Goal: Navigation & Orientation: Find specific page/section

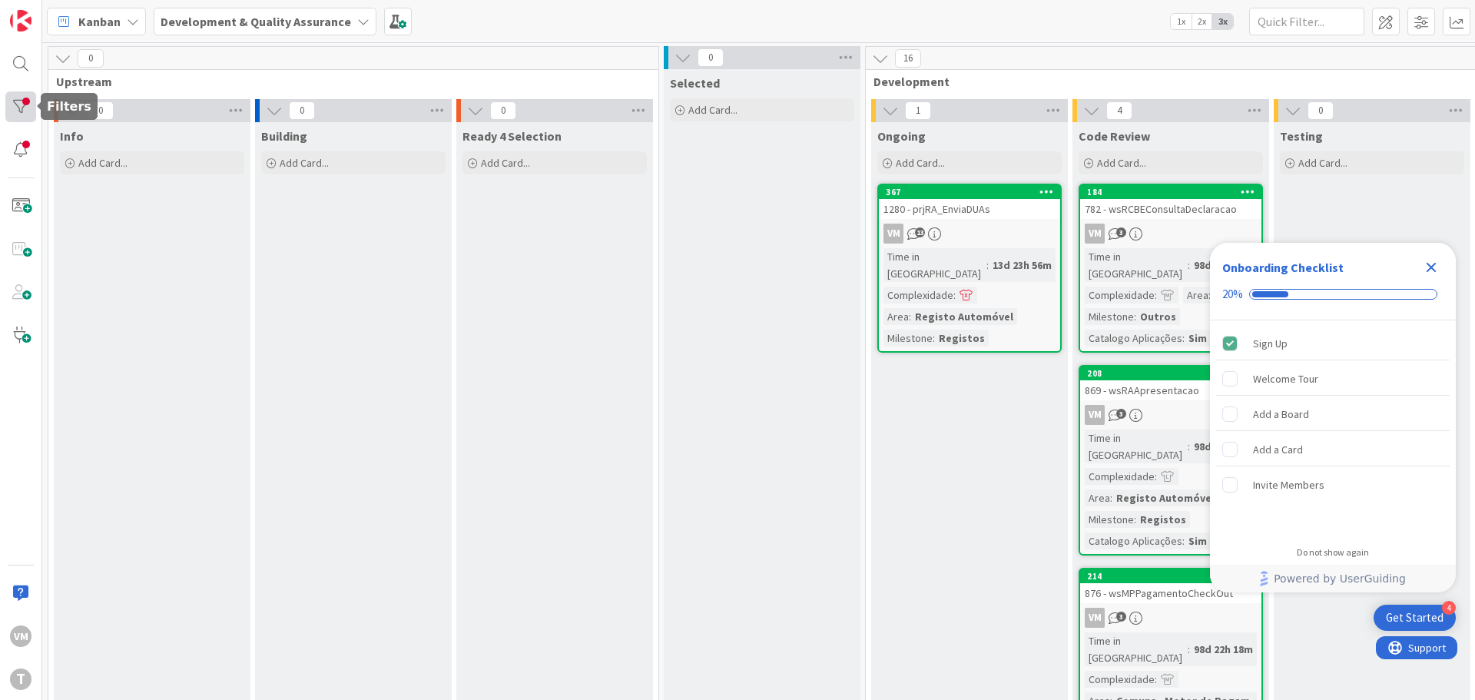
click at [24, 115] on div at bounding box center [20, 106] width 31 height 31
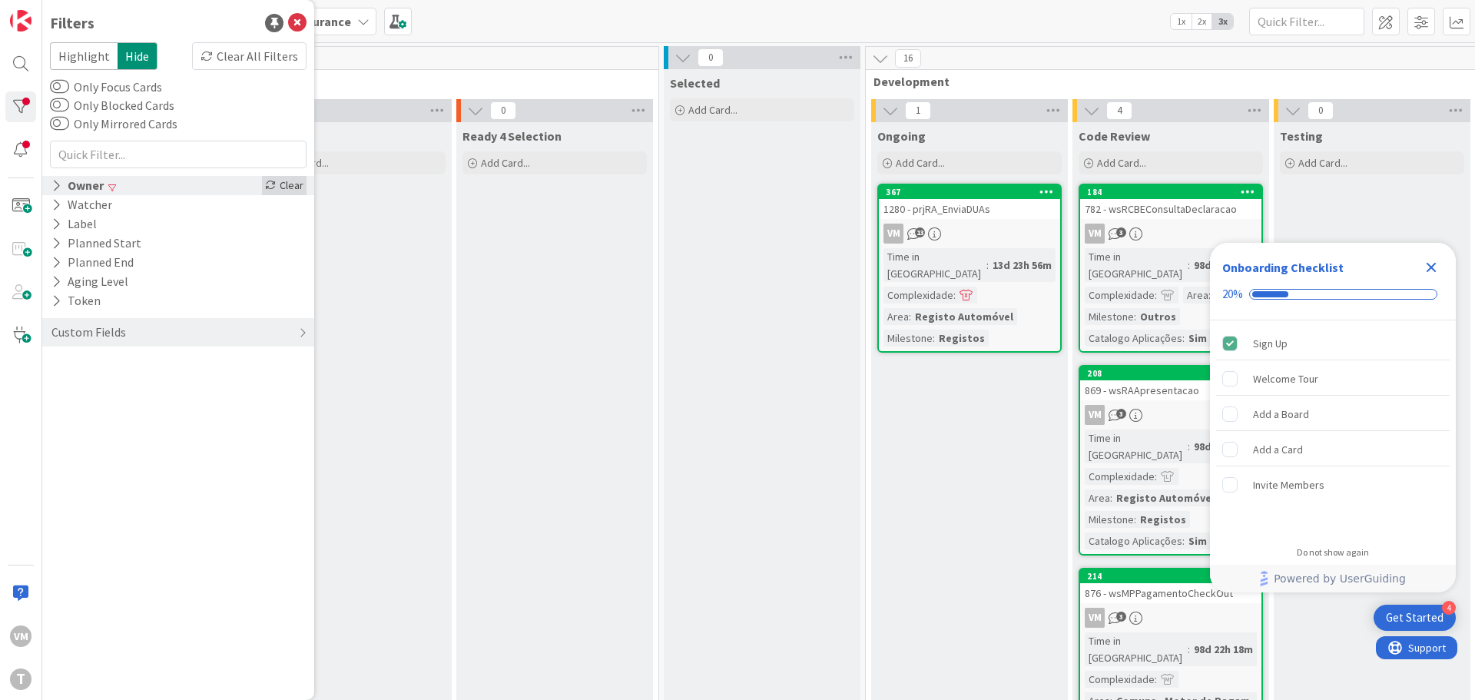
click at [276, 188] on icon at bounding box center [270, 185] width 11 height 11
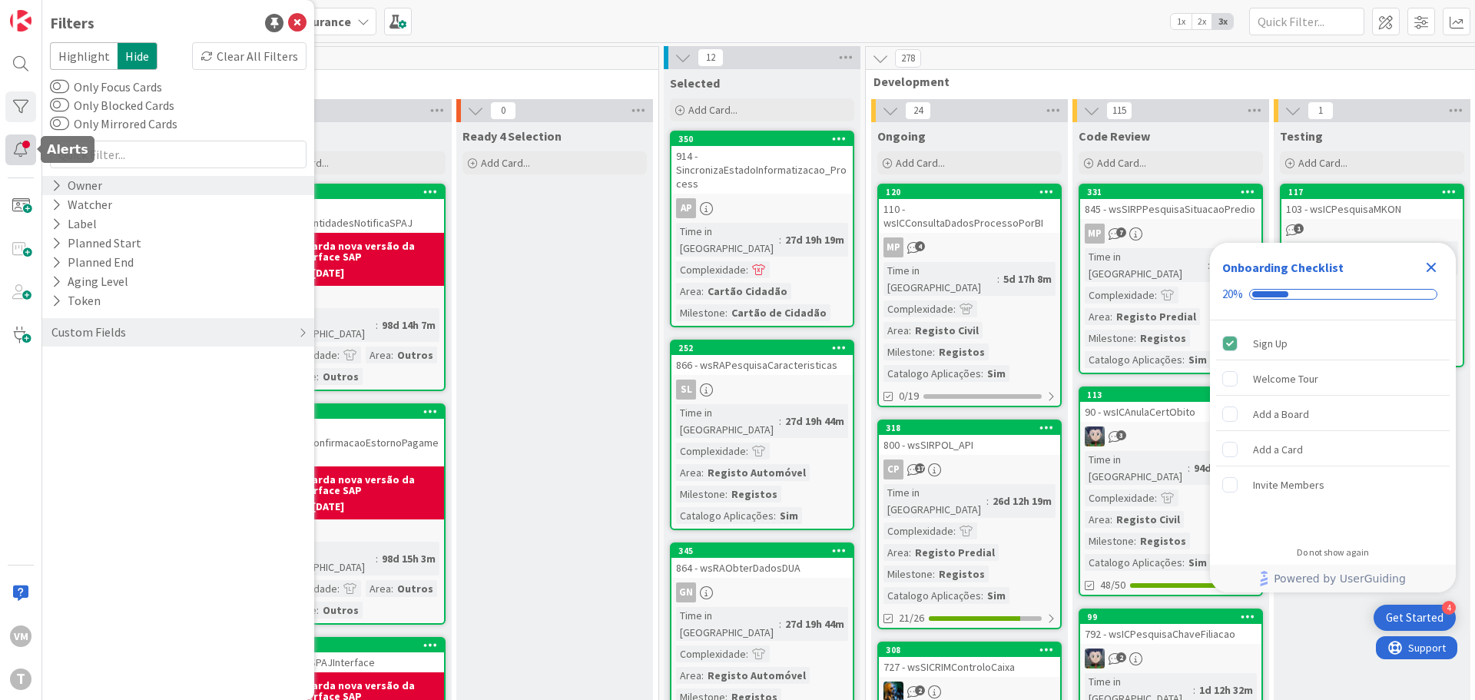
click at [21, 151] on div at bounding box center [20, 149] width 31 height 31
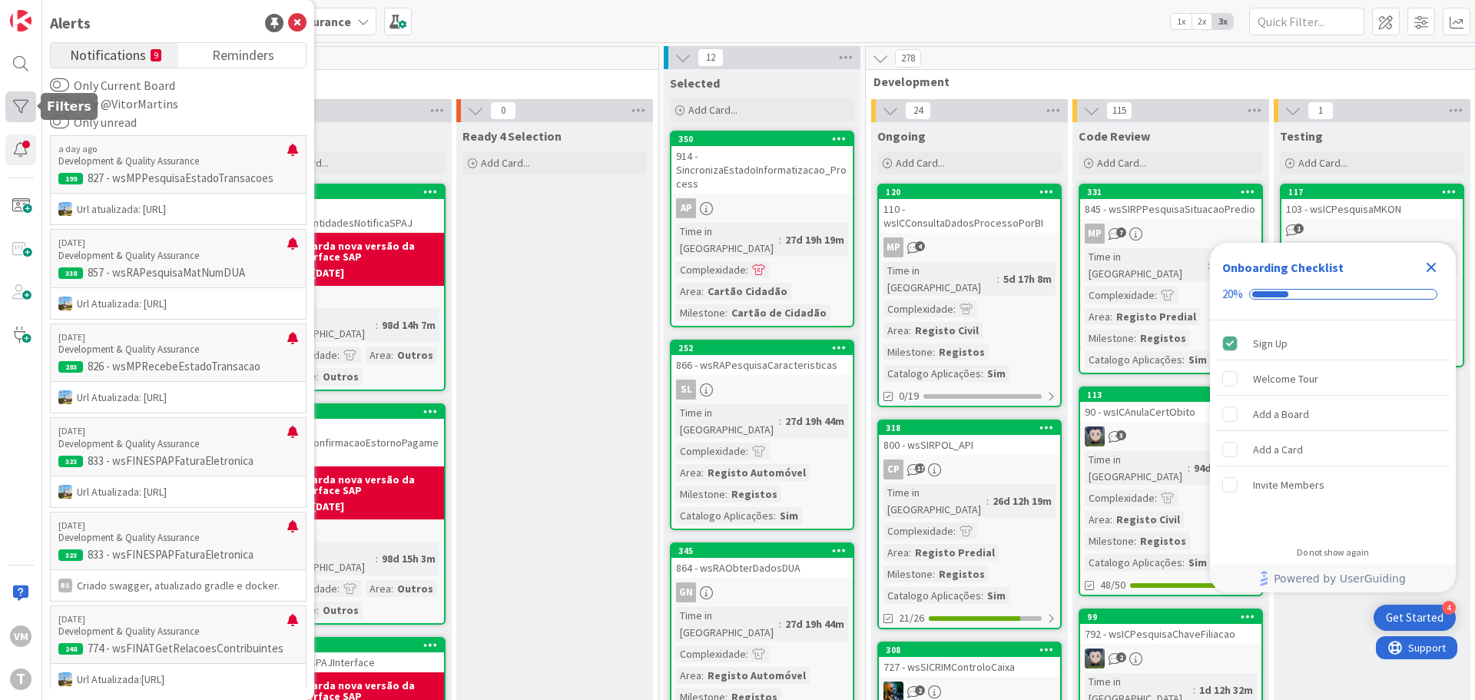
click at [29, 98] on div at bounding box center [20, 106] width 31 height 31
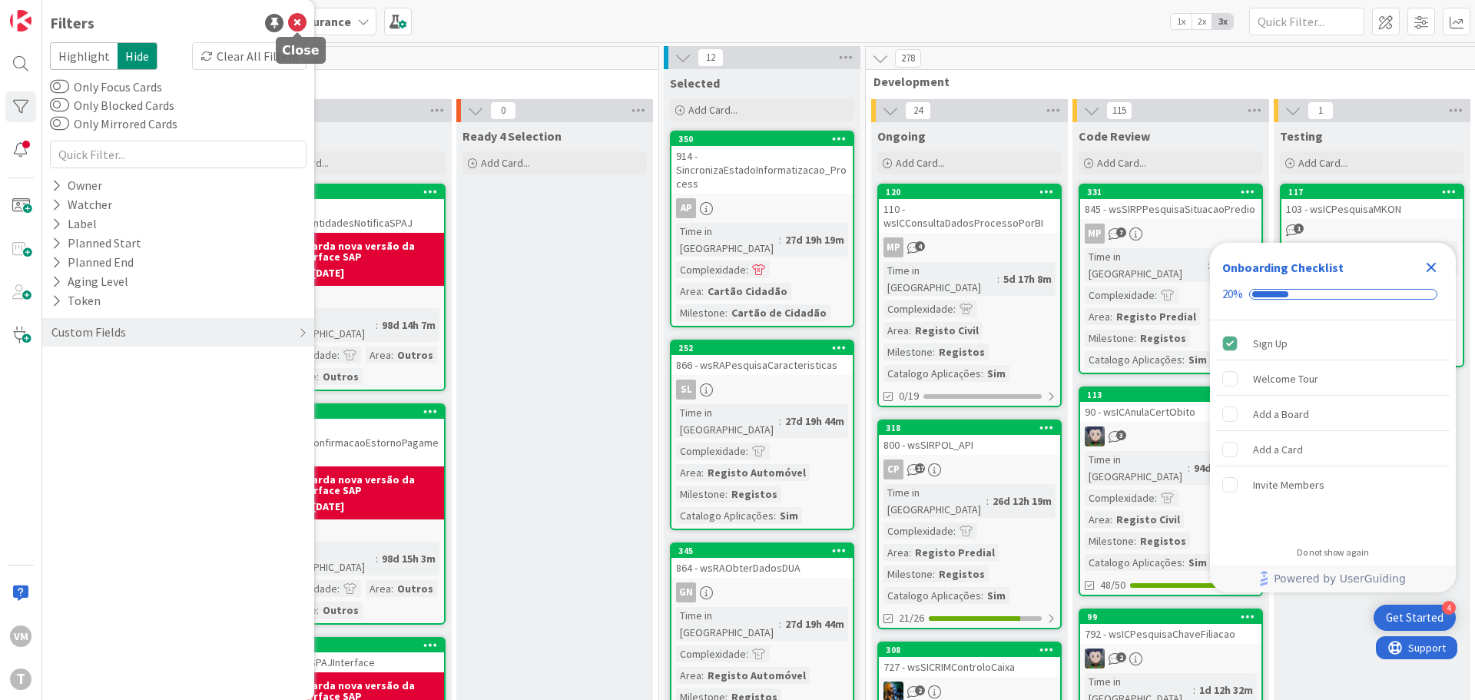
click at [292, 25] on icon at bounding box center [297, 23] width 18 height 18
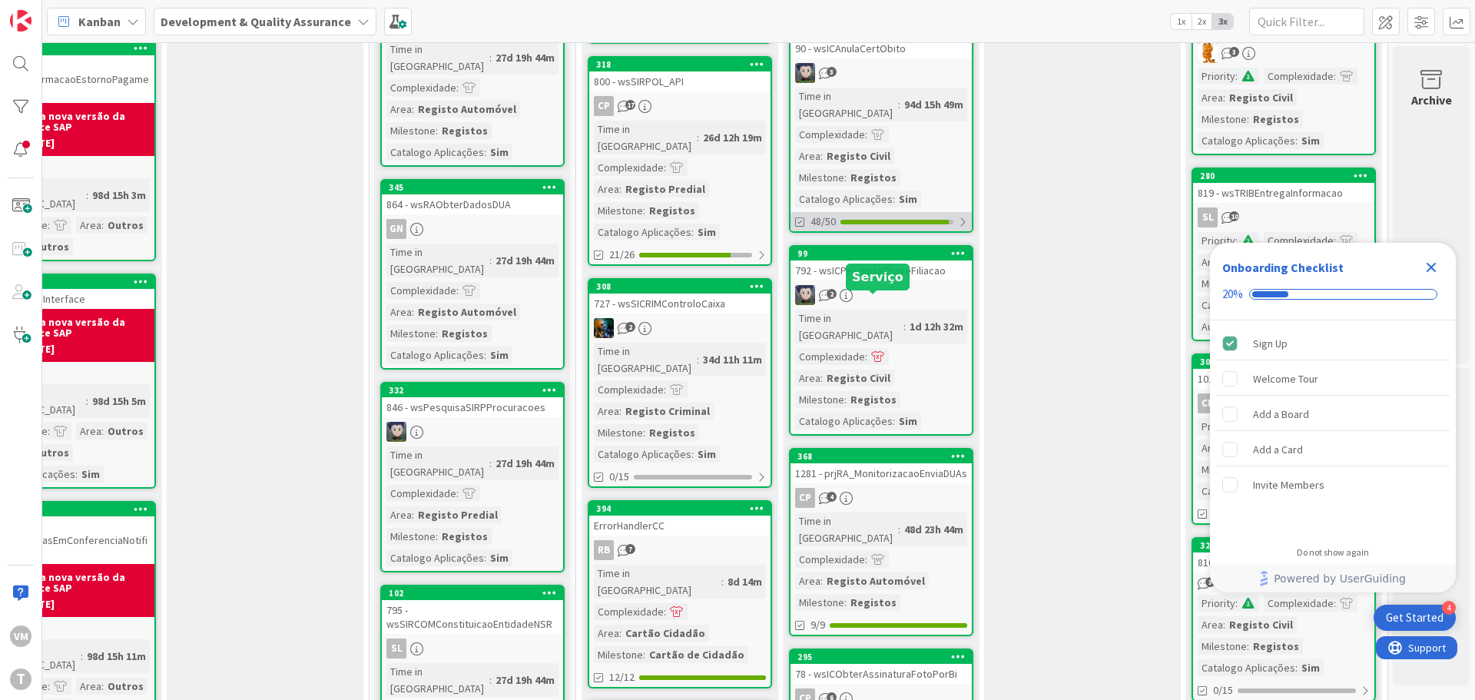
scroll to position [384, 301]
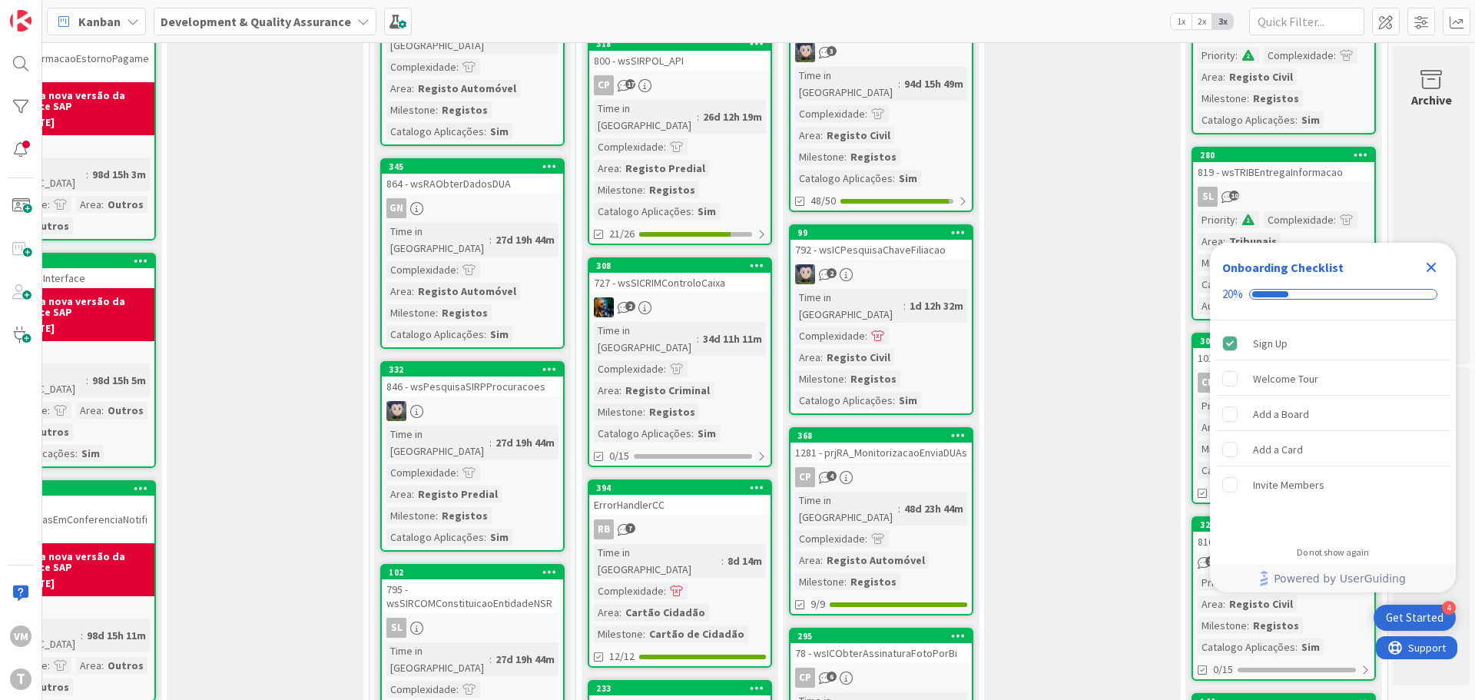
click at [883, 442] on div "1281 - prjRA_MonitorizacaoEnviaDUAs" at bounding box center [880, 452] width 181 height 20
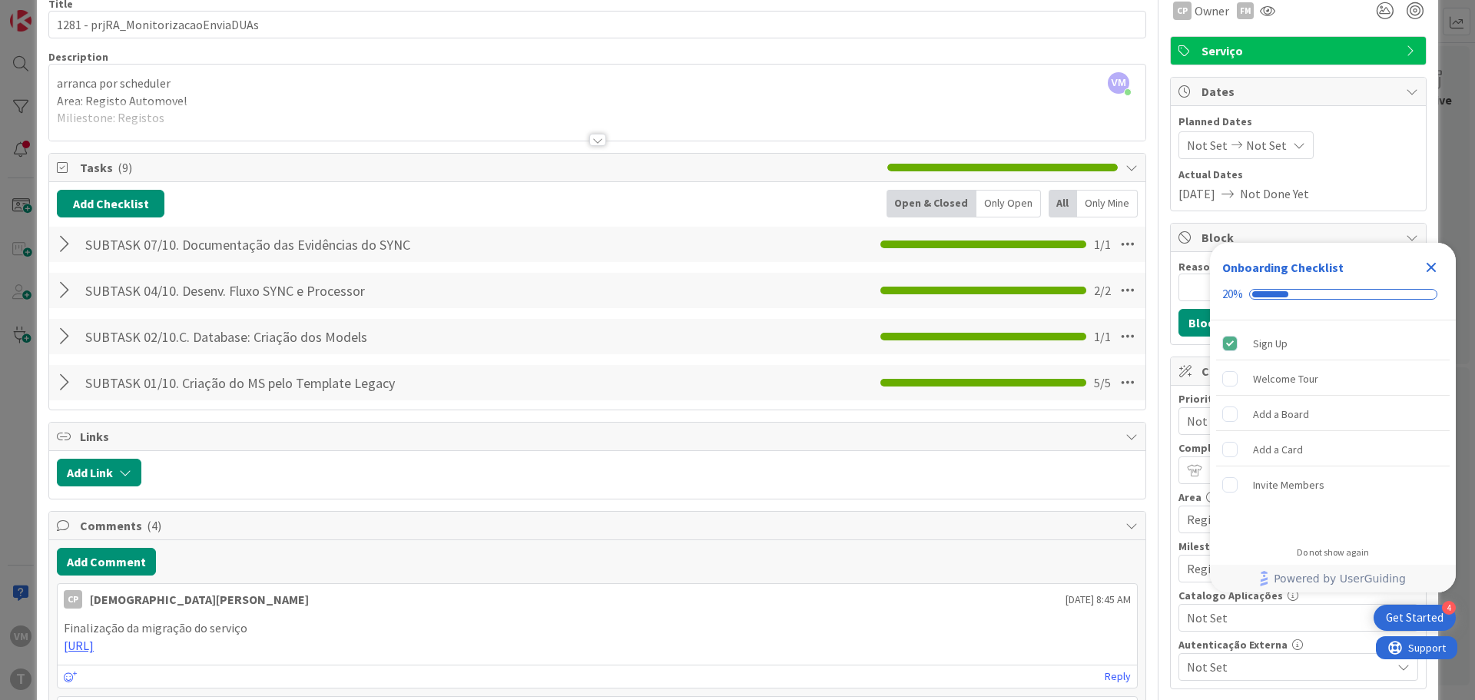
scroll to position [230, 0]
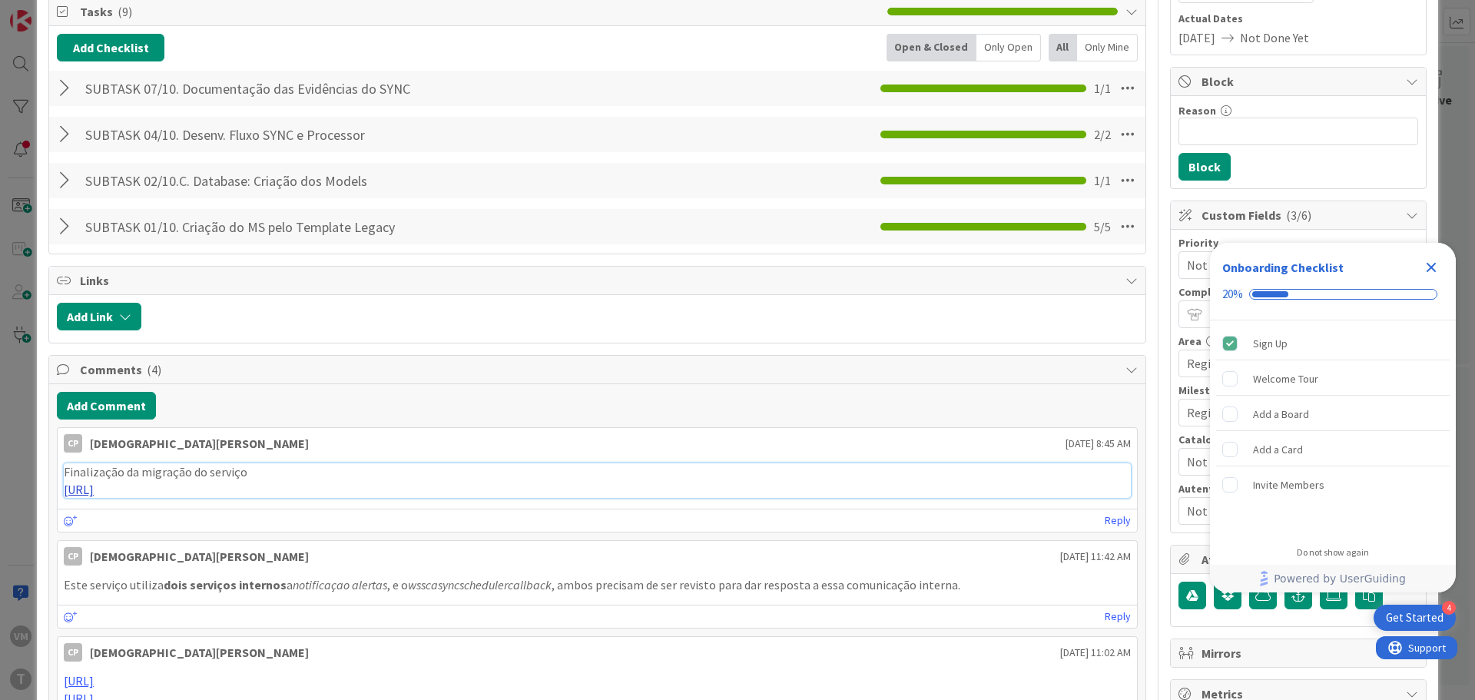
click at [94, 492] on link "https://gitlab.apps.ktools.justica.local/naspp/esb/apps/reg/wsramonitorizacaoen…" at bounding box center [79, 489] width 30 height 15
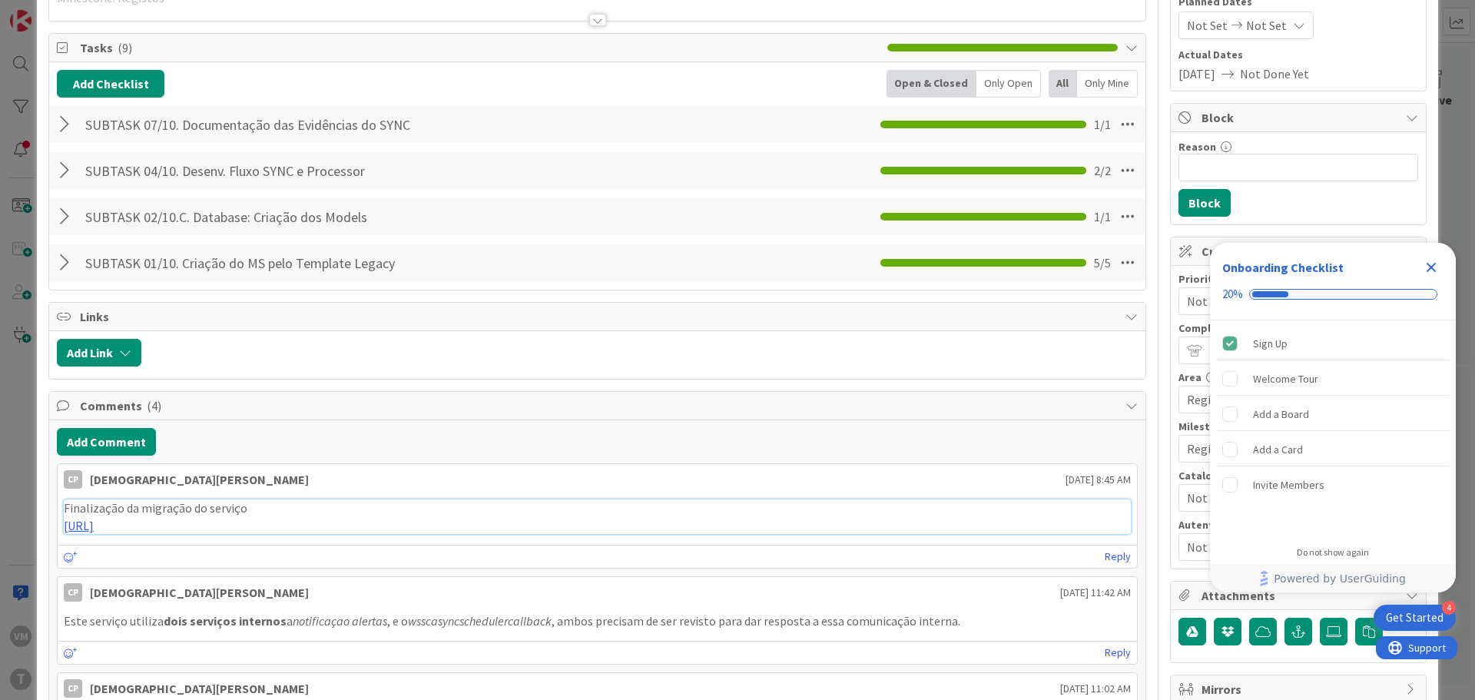
scroll to position [0, 0]
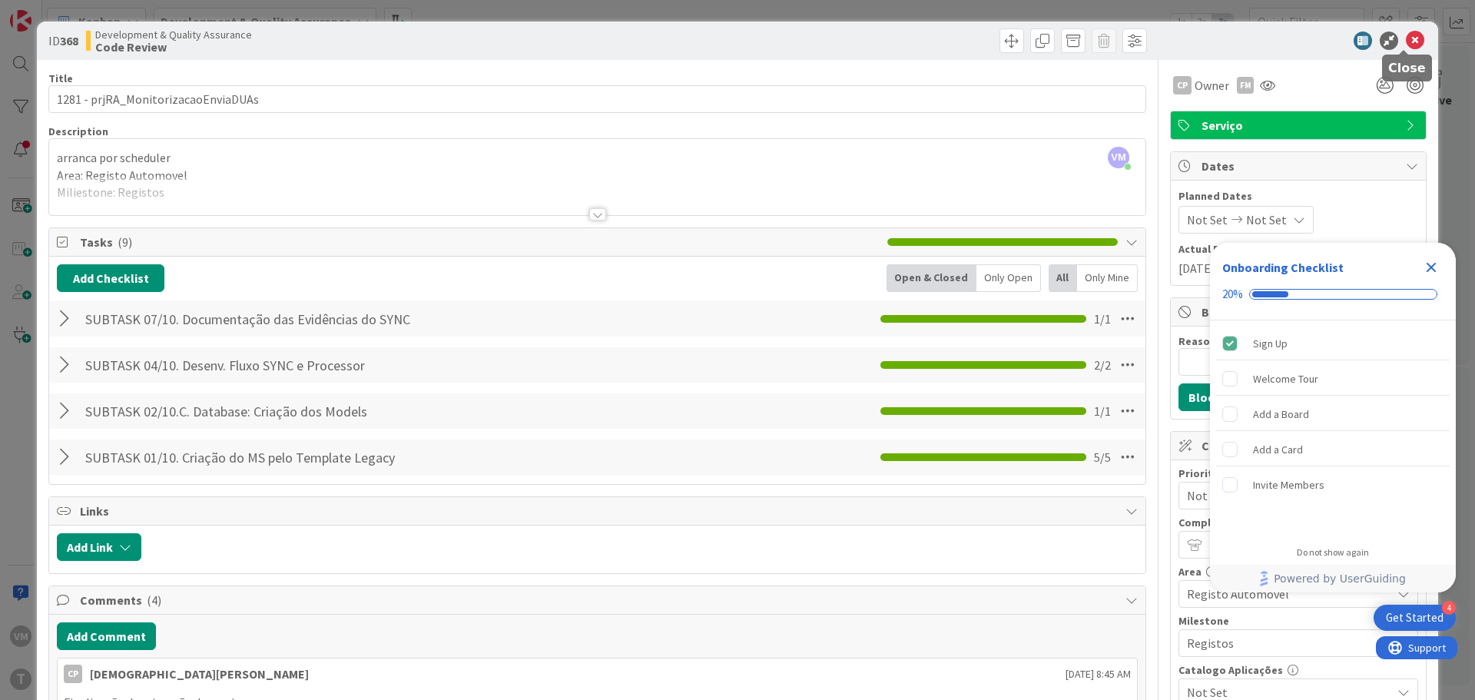
click at [1405, 40] on icon at bounding box center [1414, 40] width 18 height 18
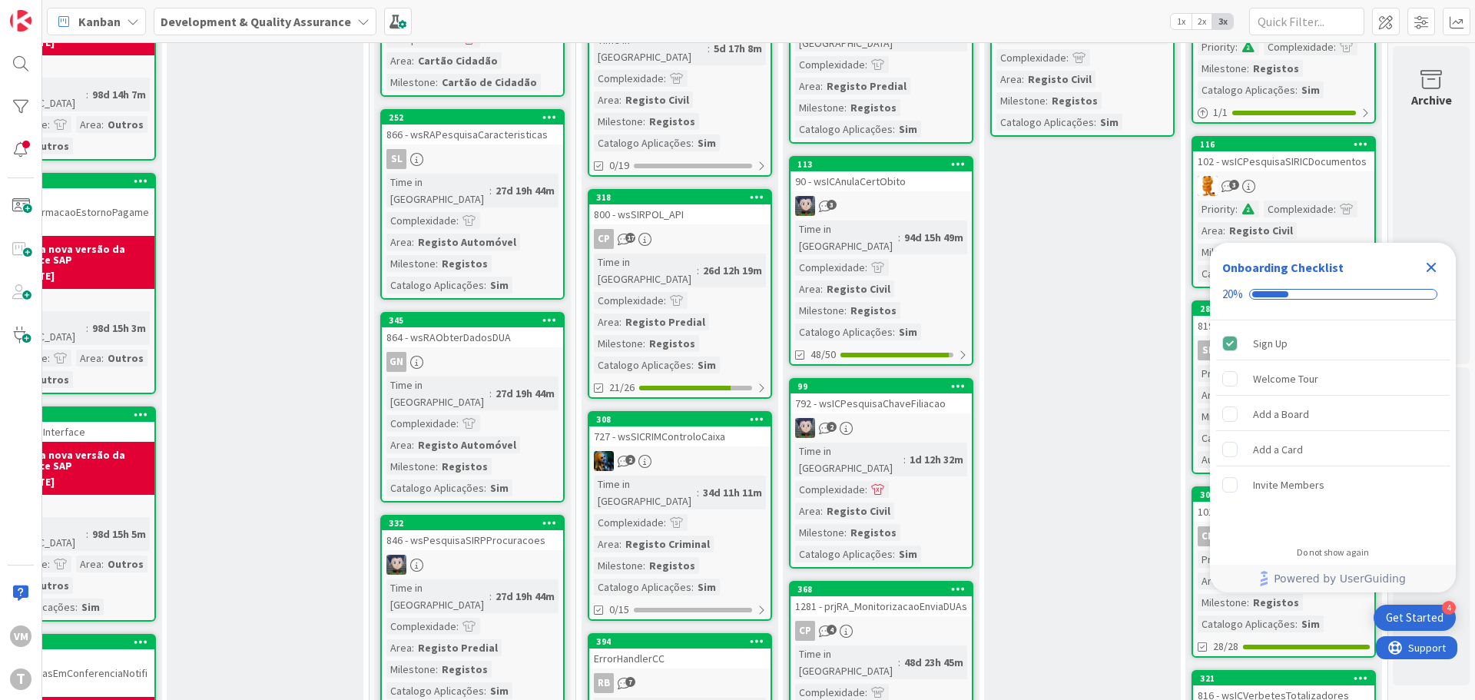
scroll to position [0, 301]
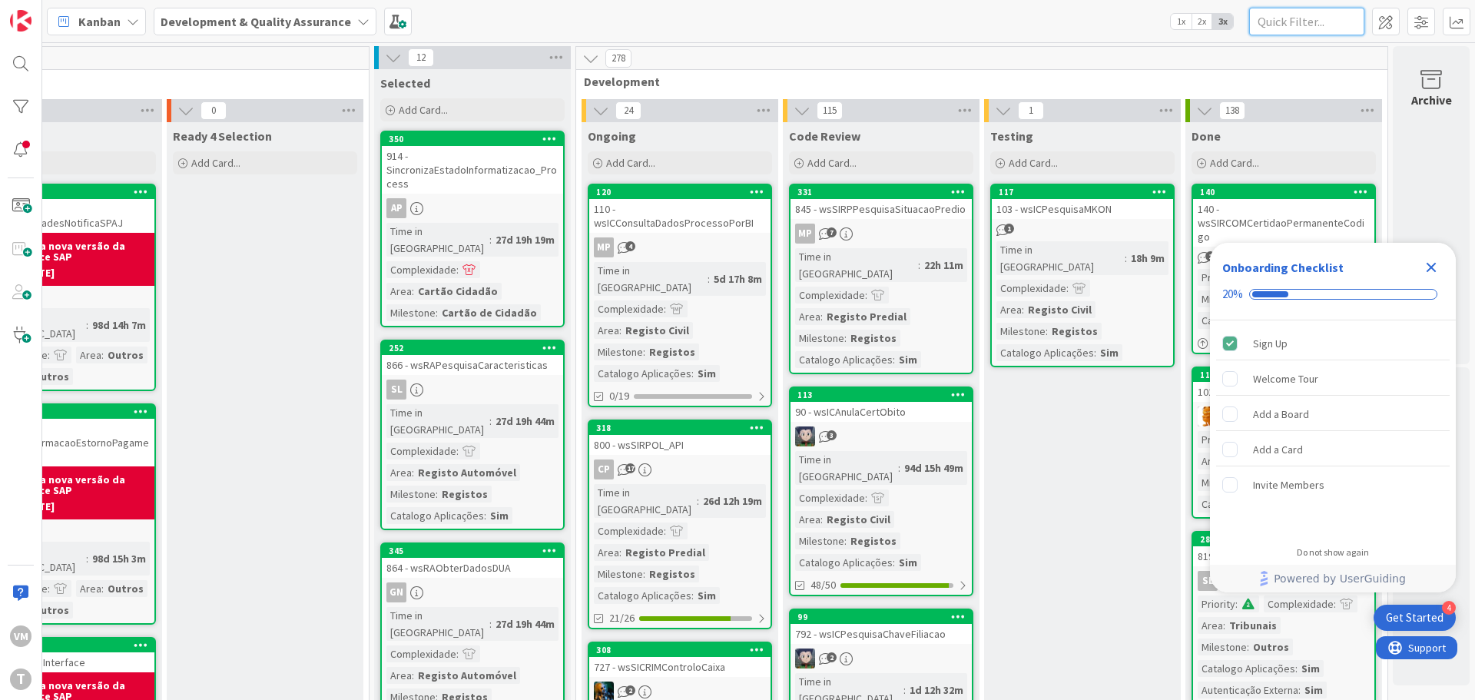
click at [1295, 28] on input "text" at bounding box center [1306, 22] width 115 height 28
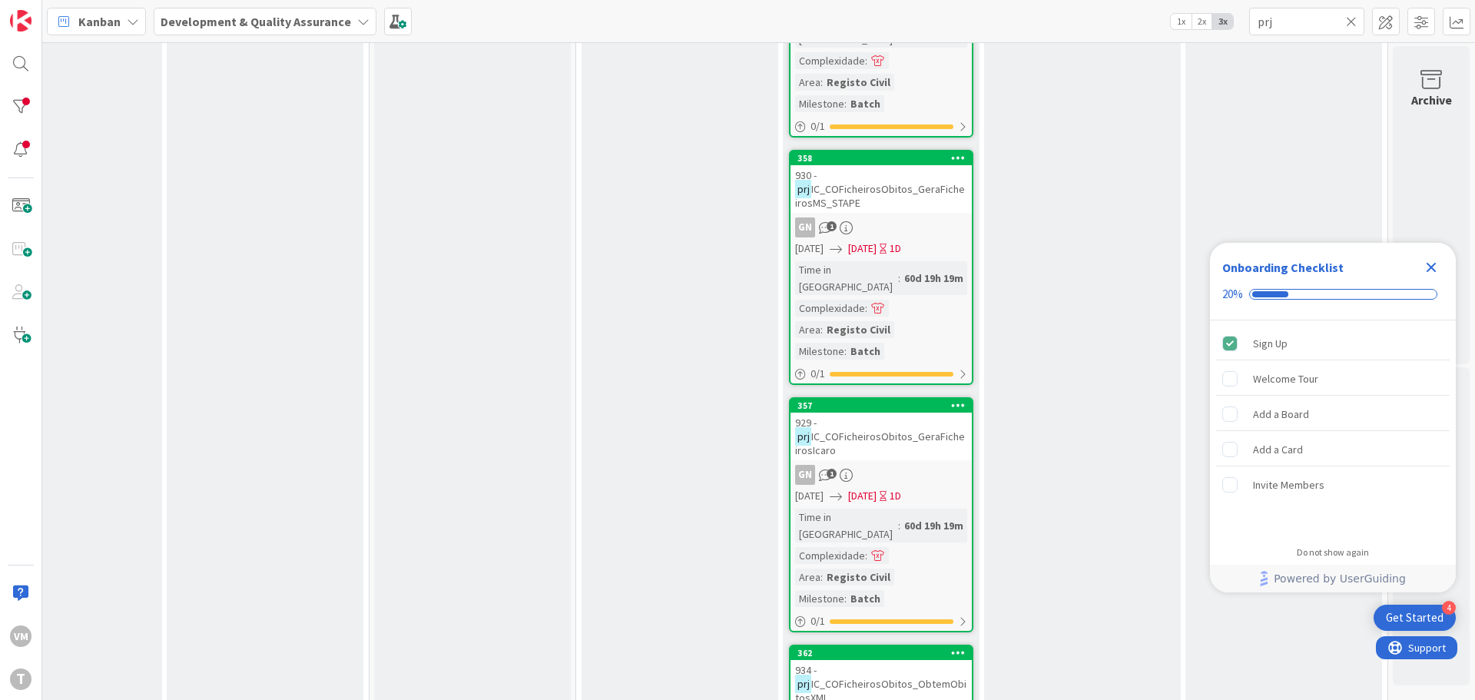
scroll to position [1604, 301]
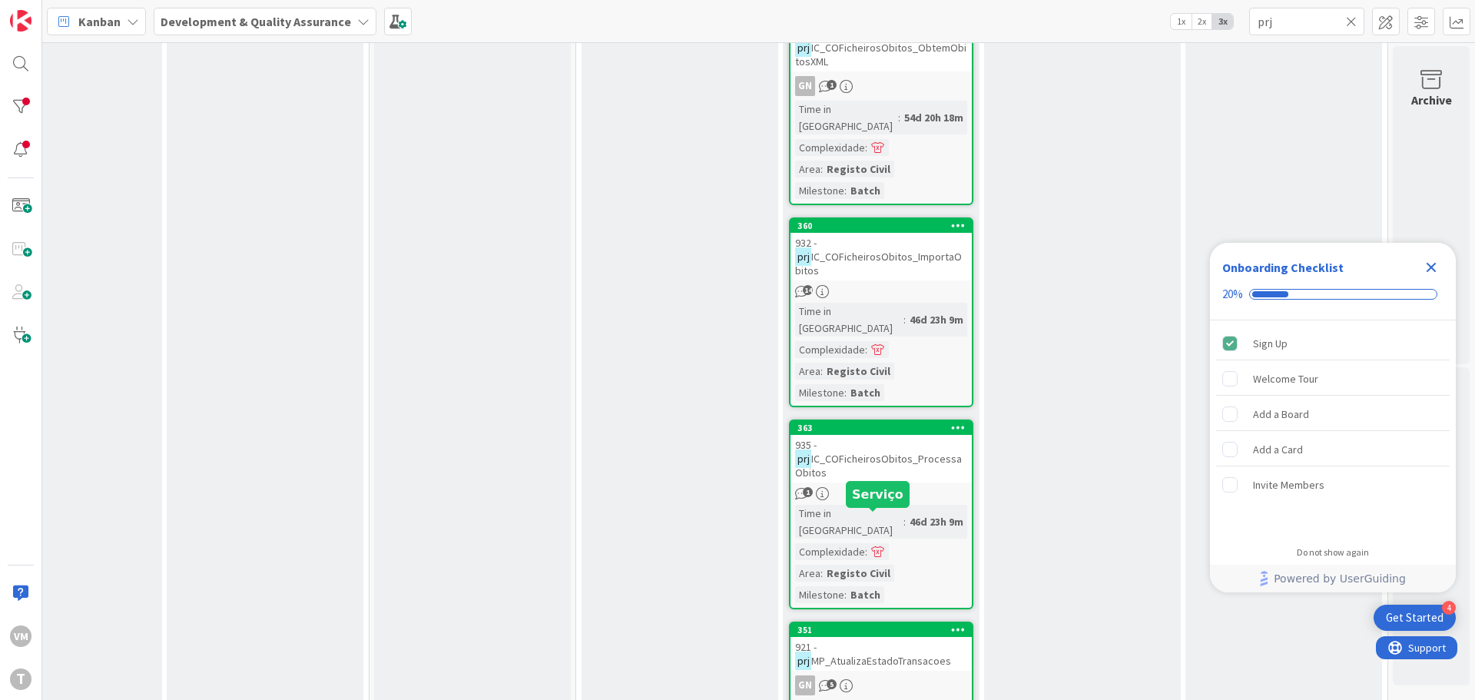
scroll to position [2295, 301]
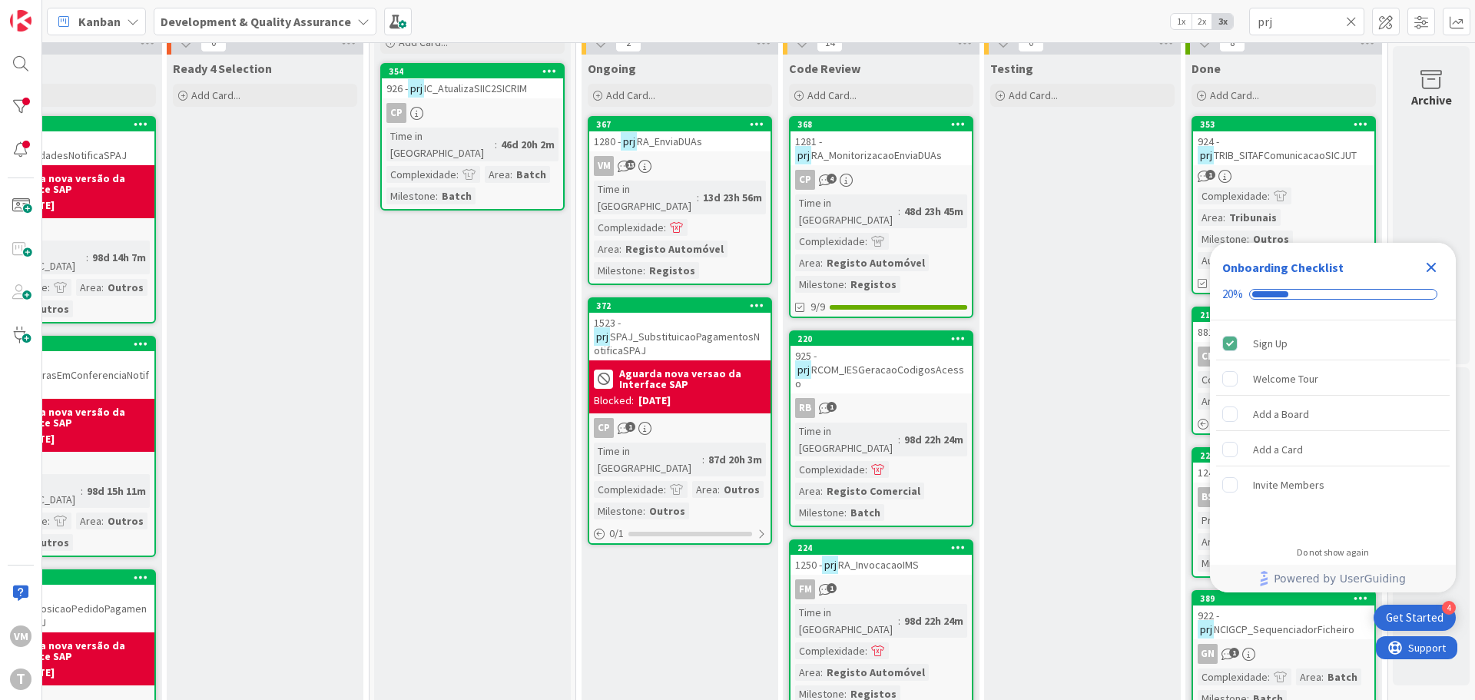
scroll to position [0, 301]
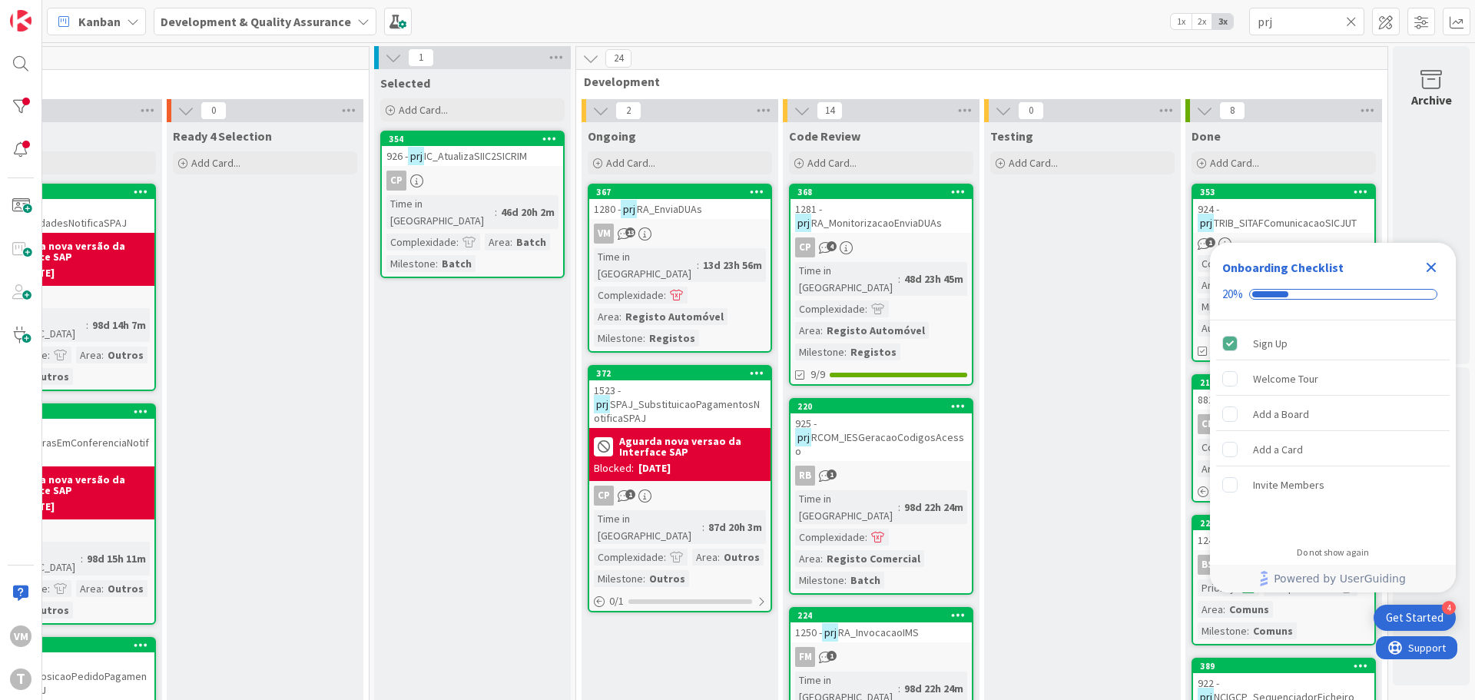
click at [1435, 269] on icon "Close Checklist" at bounding box center [1431, 267] width 18 height 18
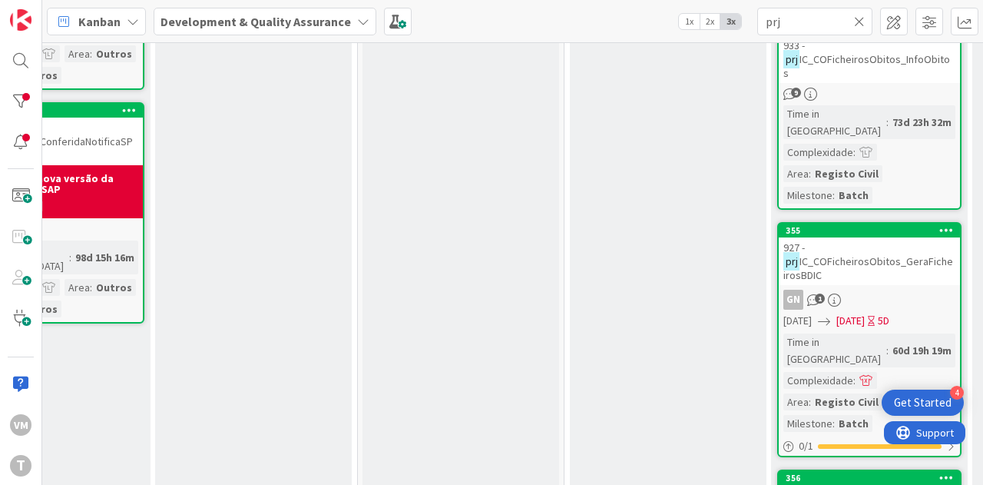
scroll to position [768, 300]
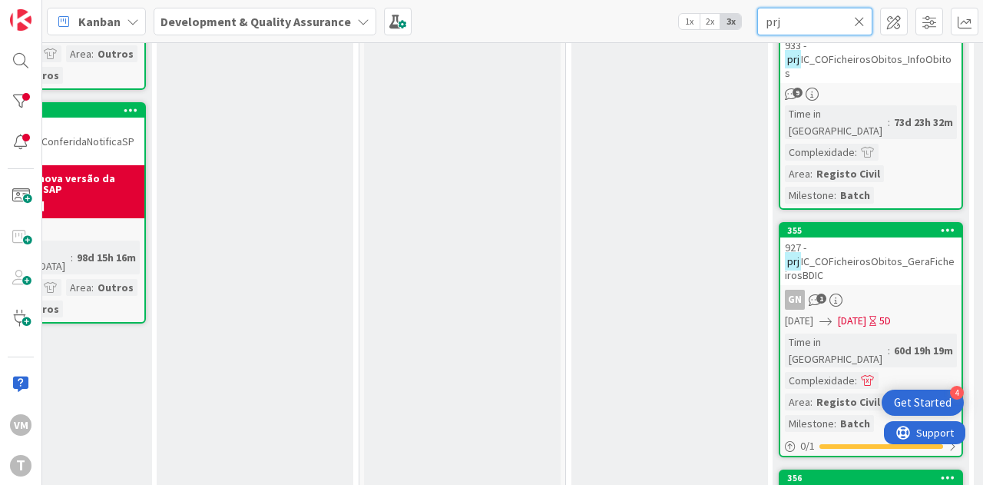
drag, startPoint x: 828, startPoint y: 28, endPoint x: 739, endPoint y: 31, distance: 89.1
click at [739, 31] on div "Kanban Development & Quality Assurance 1x 2x 3x prj" at bounding box center [512, 21] width 941 height 42
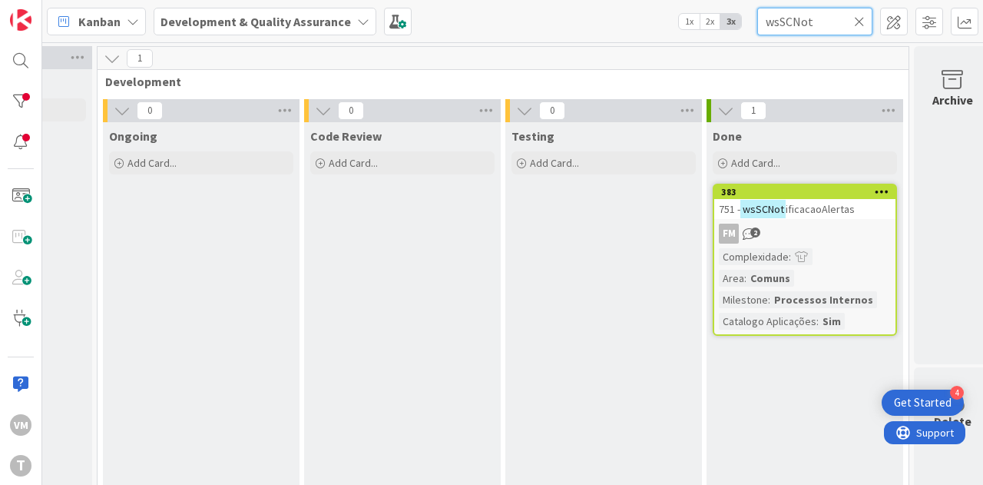
scroll to position [0, 770]
type input "wsSCNot"
click at [826, 225] on div "FM 2" at bounding box center [803, 233] width 181 height 20
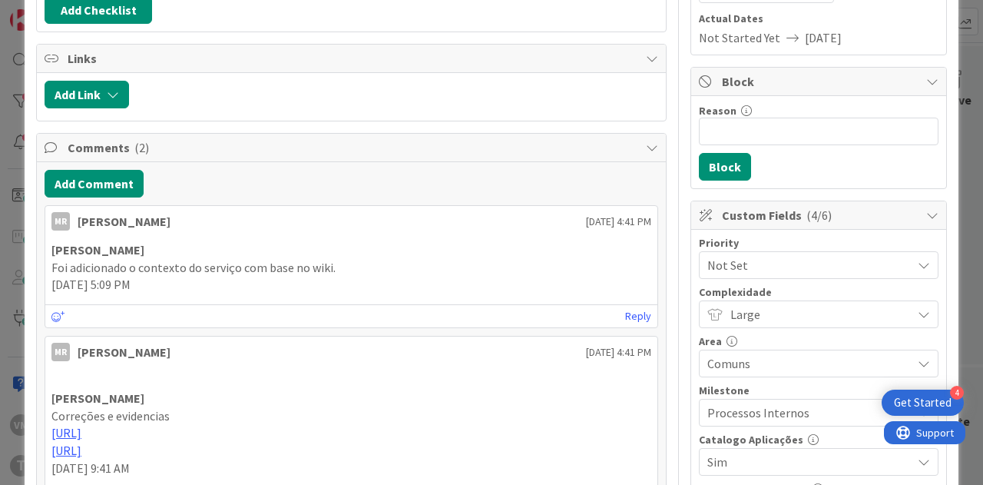
scroll to position [307, 0]
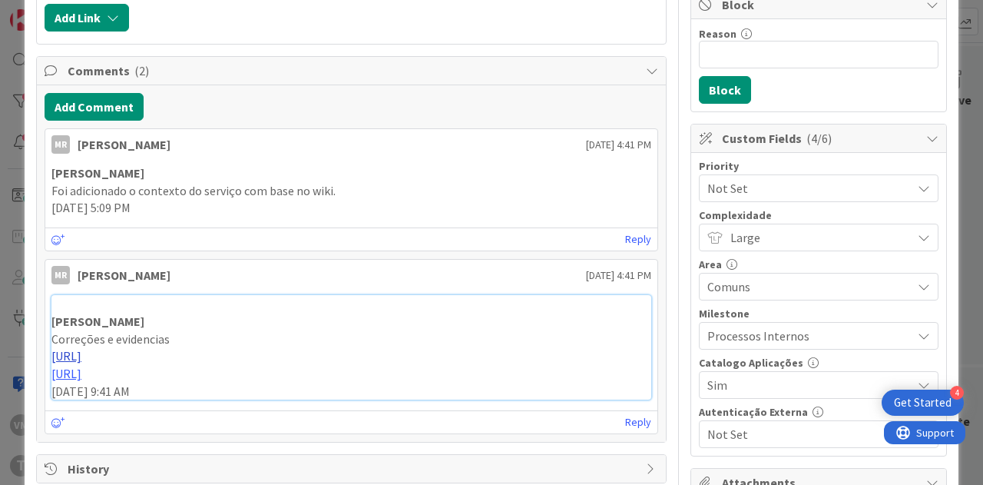
click at [81, 356] on link "https://gitlab.apps.ktools.justica.local/naspp/esb/apps/cmn/wsscnotificacaoaler…" at bounding box center [66, 355] width 30 height 15
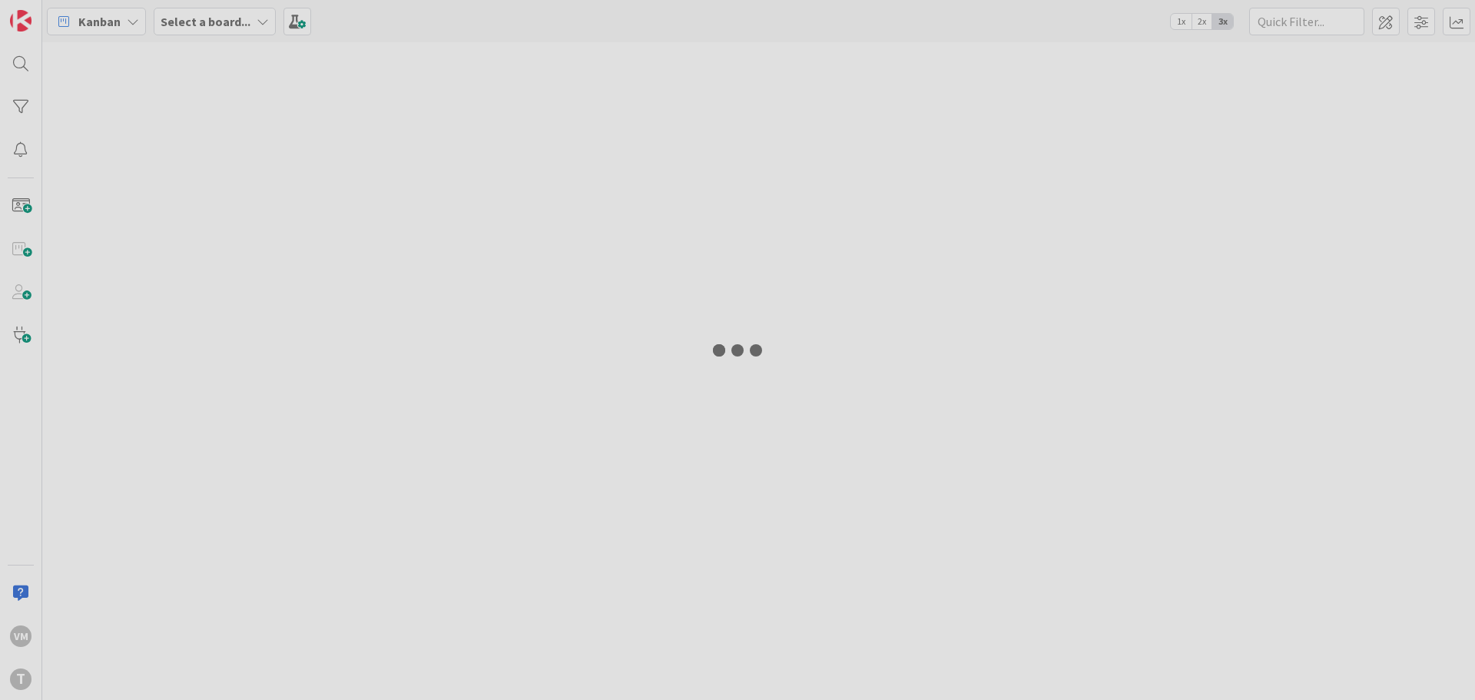
type input "prj"
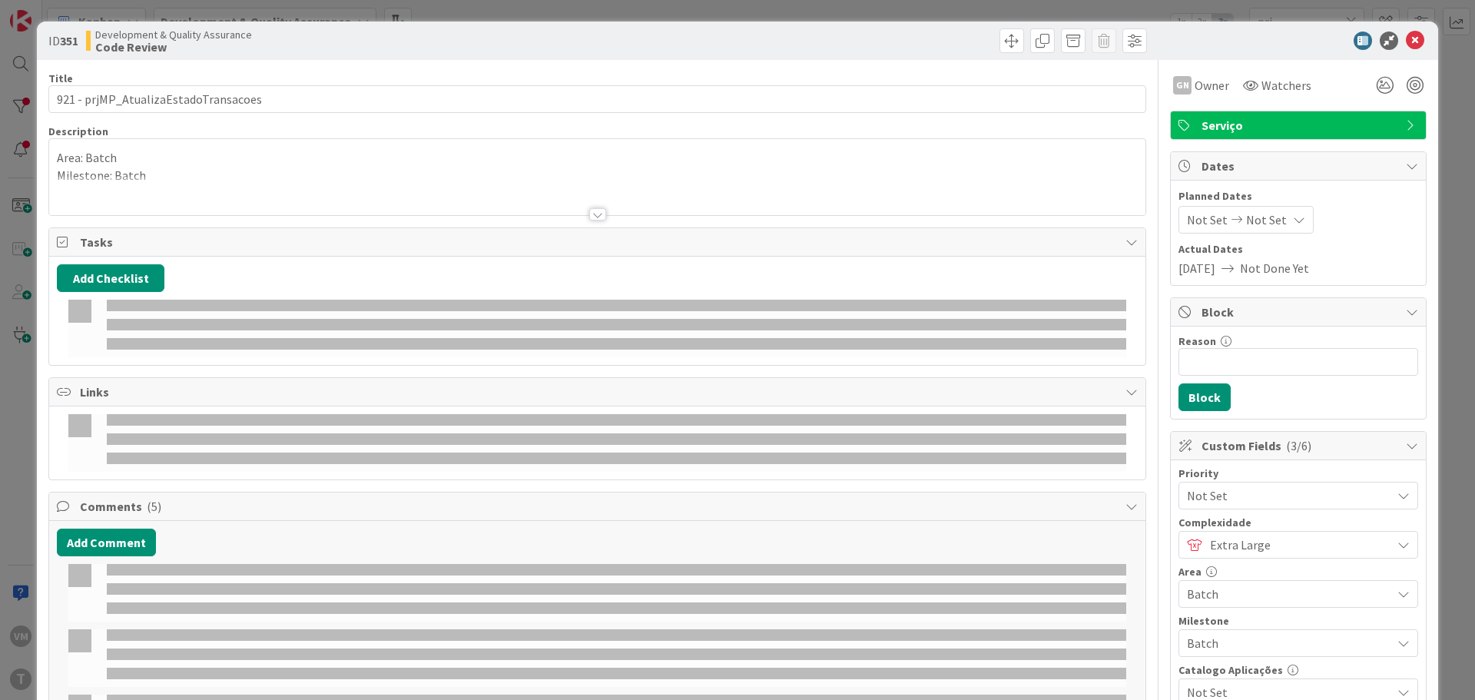
type input "prj"
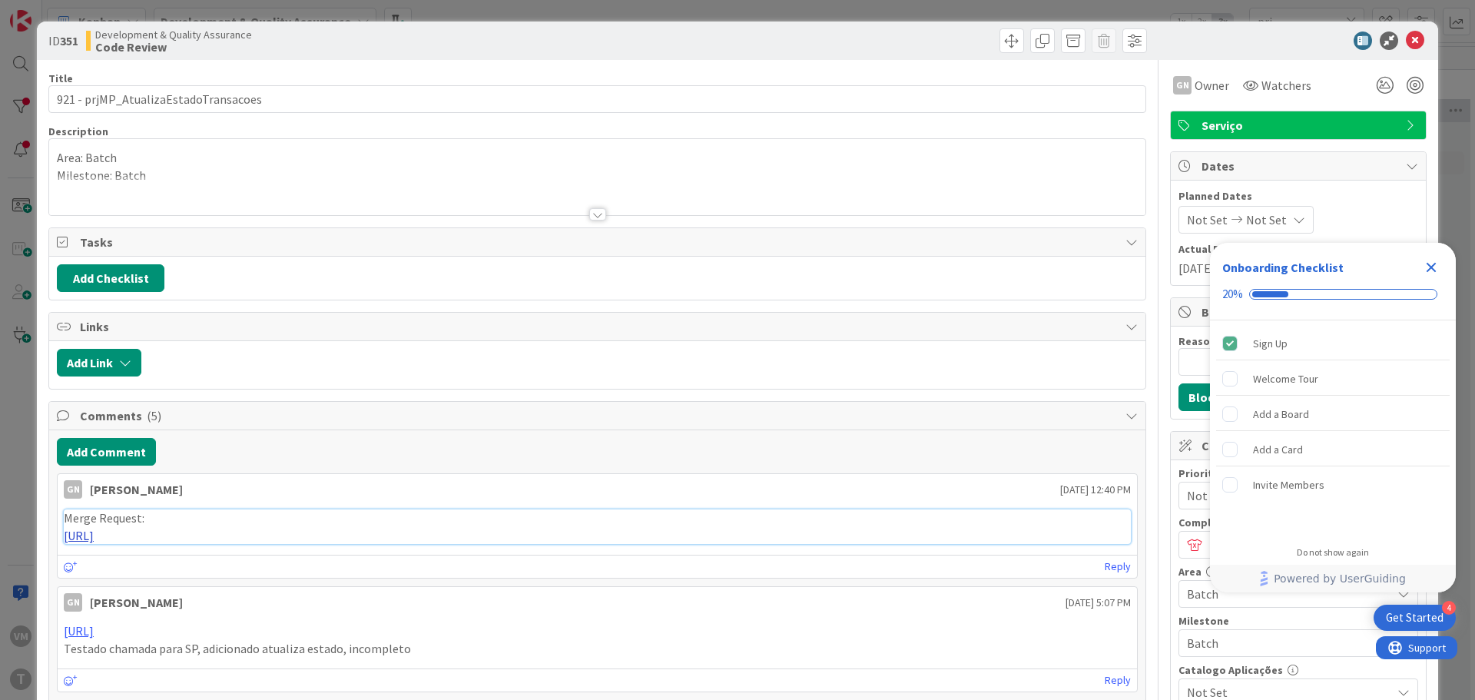
click at [94, 537] on link "https://gitlab.apps.ktools.justica.local/naspp/esb/apps/cc/wsmpatualizaestadotr…" at bounding box center [79, 535] width 30 height 15
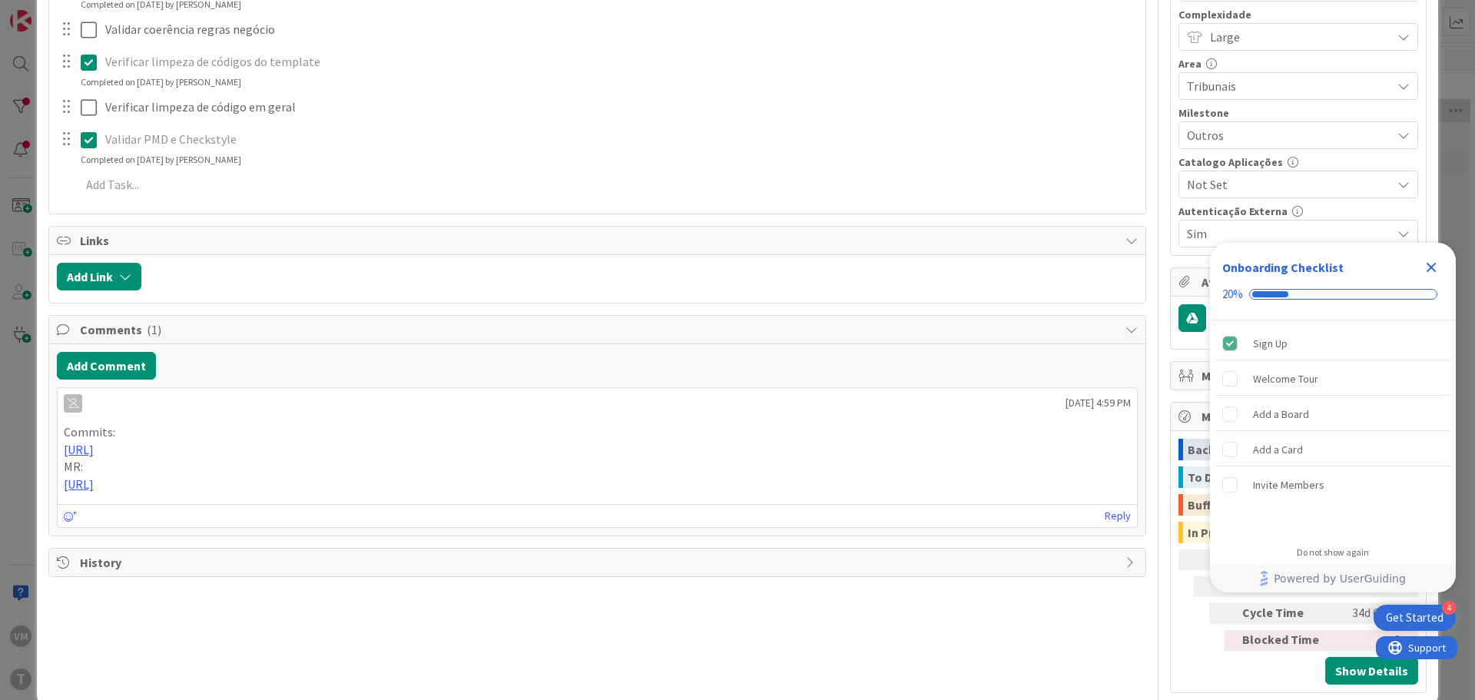
scroll to position [534, 0]
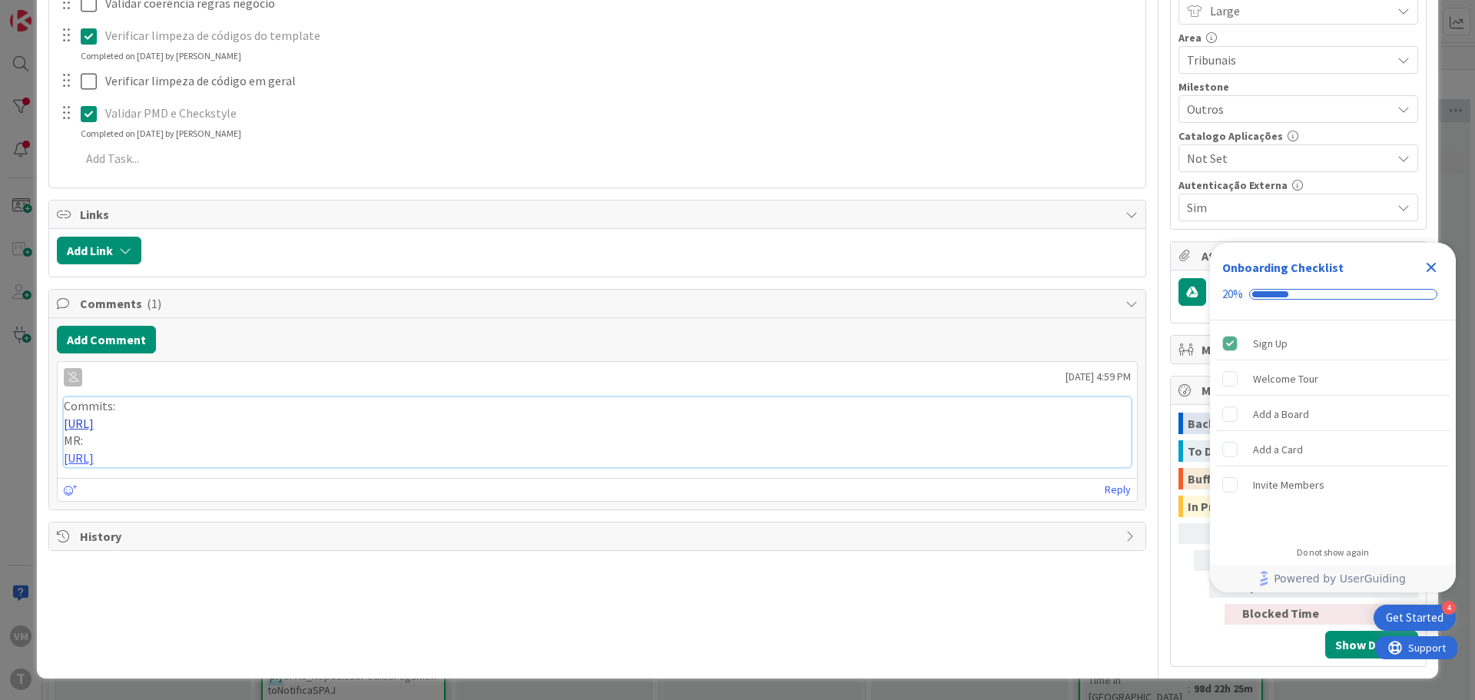
click at [94, 427] on link "[URL]" at bounding box center [79, 422] width 30 height 15
click at [94, 454] on link "[URL]" at bounding box center [79, 457] width 30 height 15
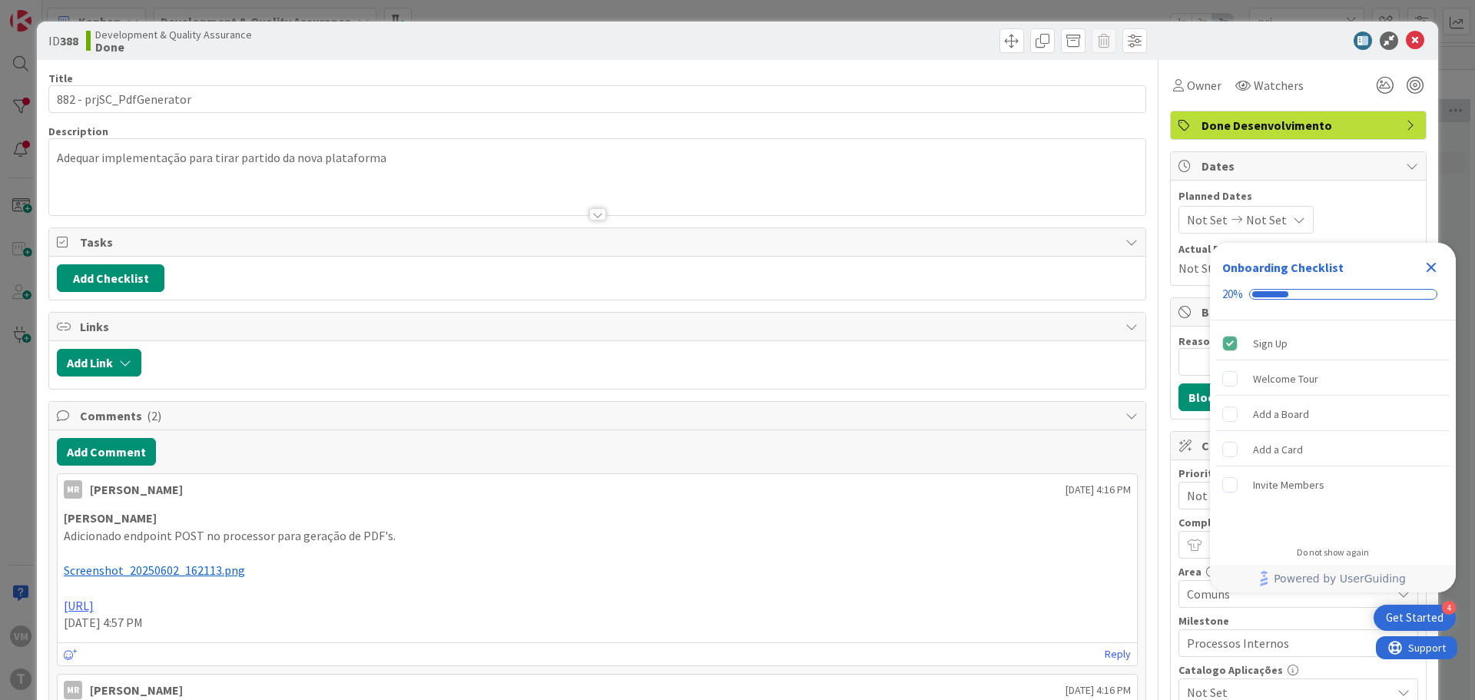
scroll to position [77, 0]
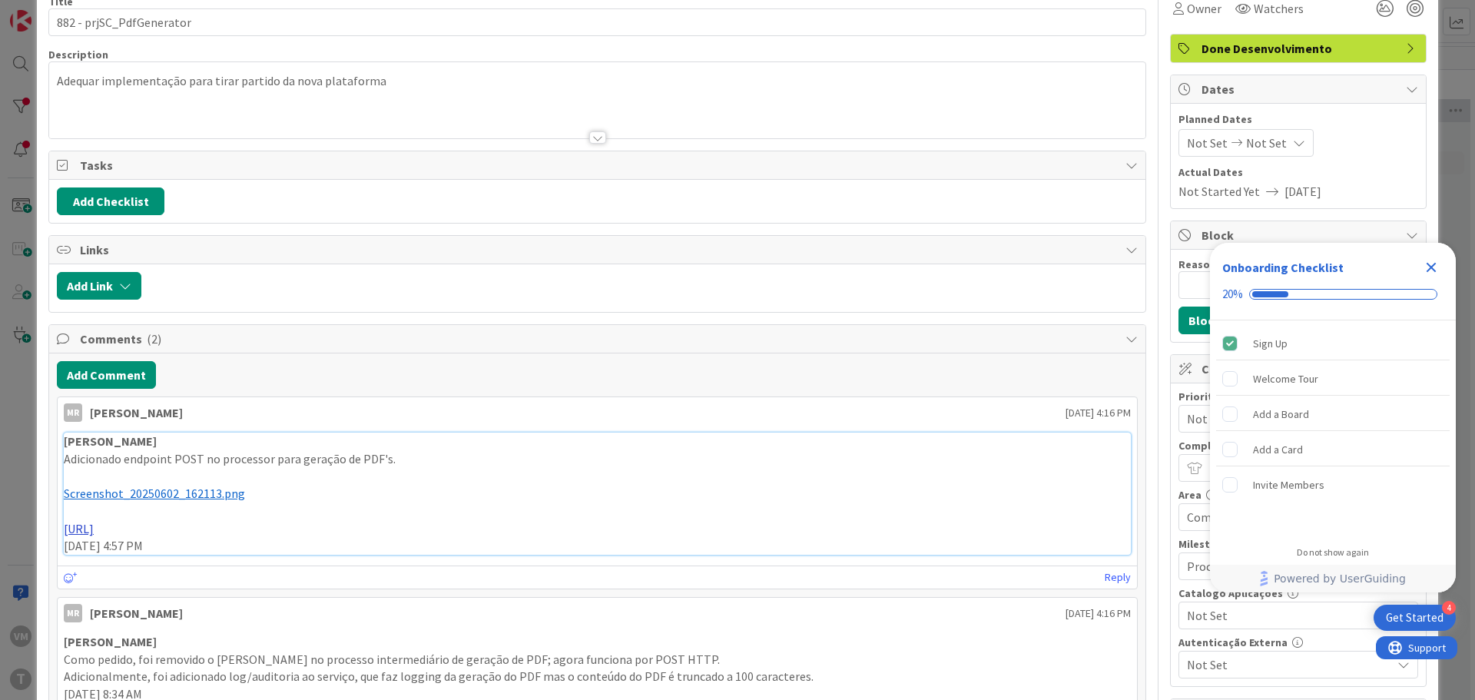
click at [94, 534] on link "[URL]" at bounding box center [79, 528] width 30 height 15
